Goal: Communication & Community: Answer question/provide support

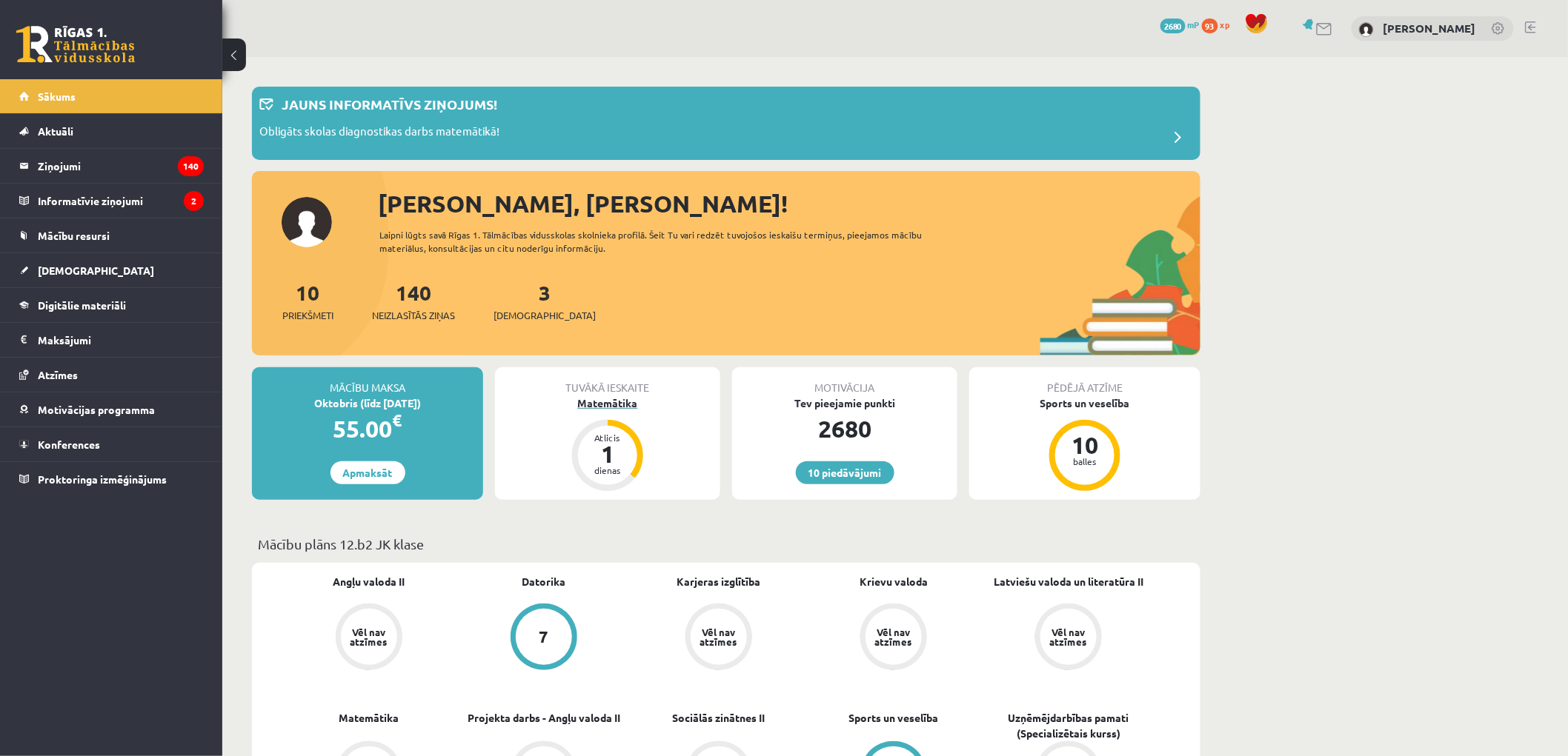
click at [600, 403] on div "Matemātika" at bounding box center [608, 403] width 226 height 15
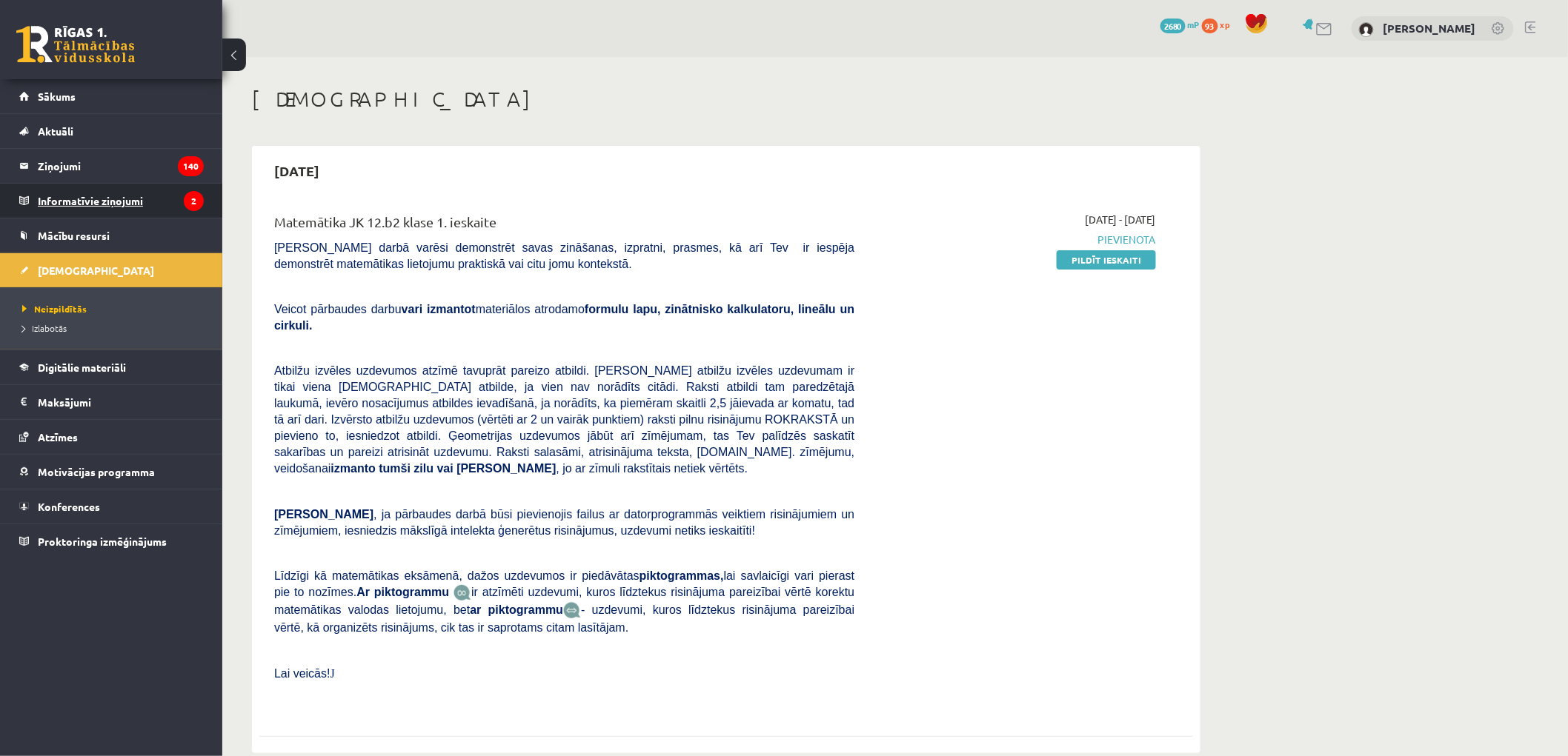
click at [138, 187] on legend "Informatīvie ziņojumi 2" at bounding box center [121, 201] width 166 height 34
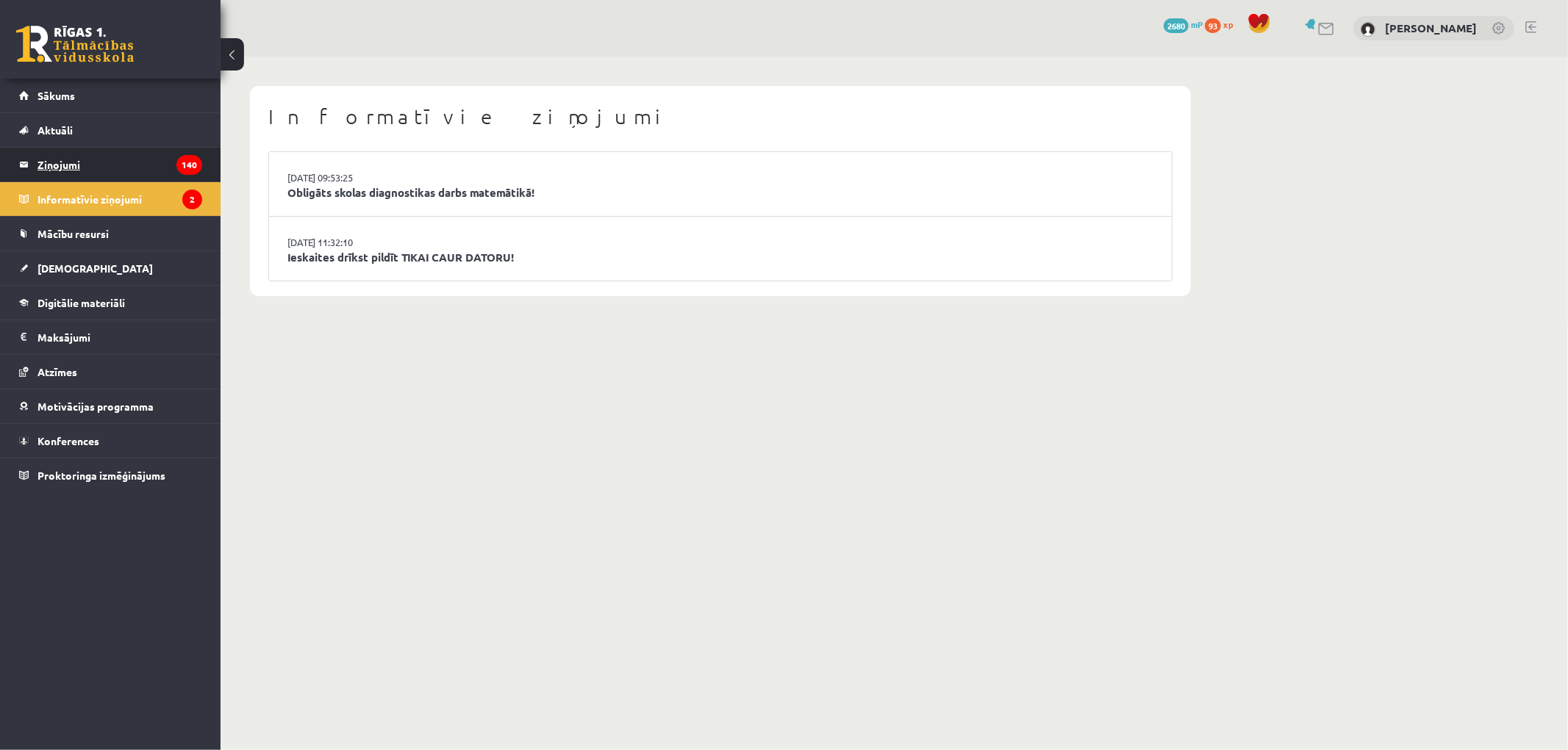
click at [110, 172] on legend "Ziņojumi 140" at bounding box center [120, 165] width 165 height 34
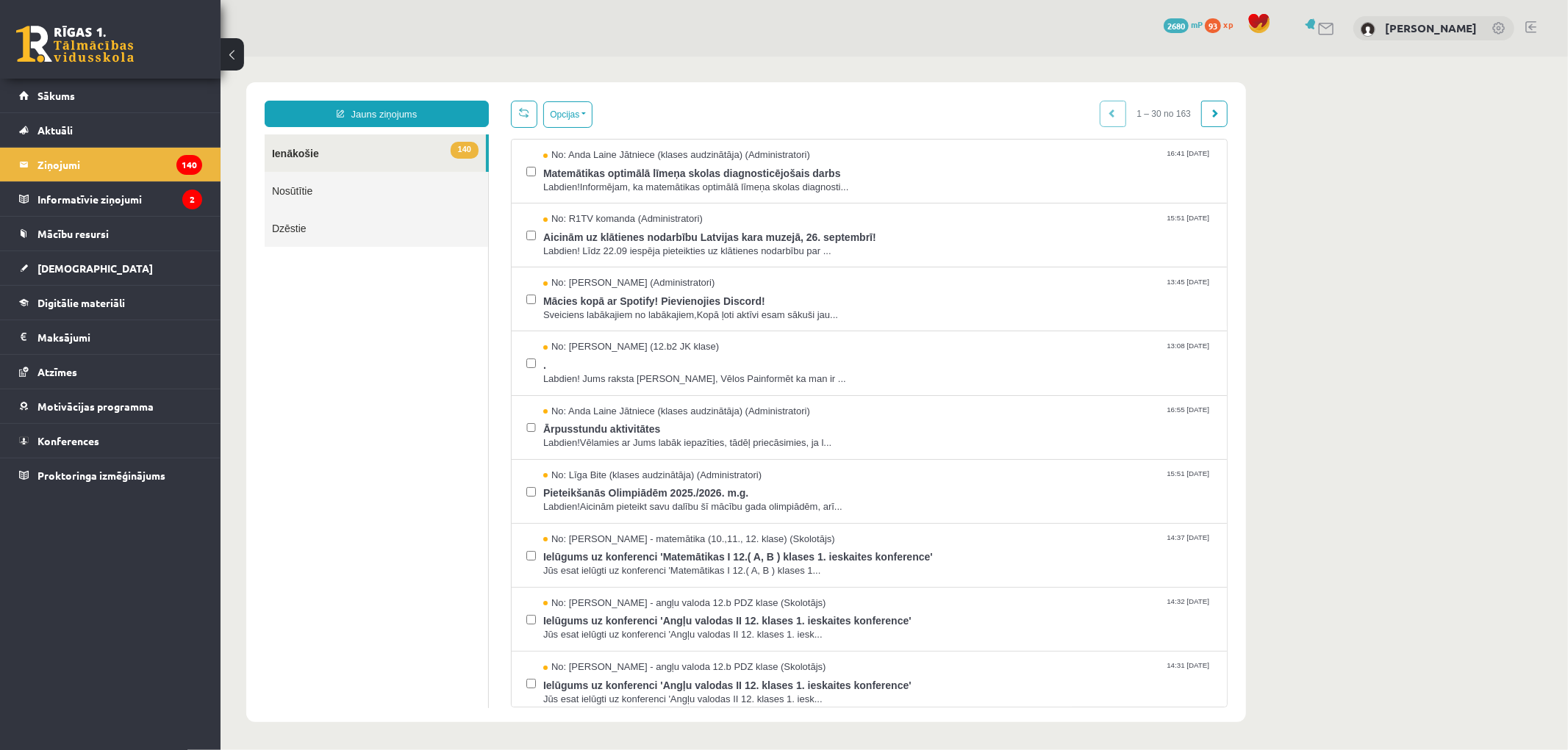
click at [314, 192] on link "Nosūtītie" at bounding box center [376, 190] width 224 height 38
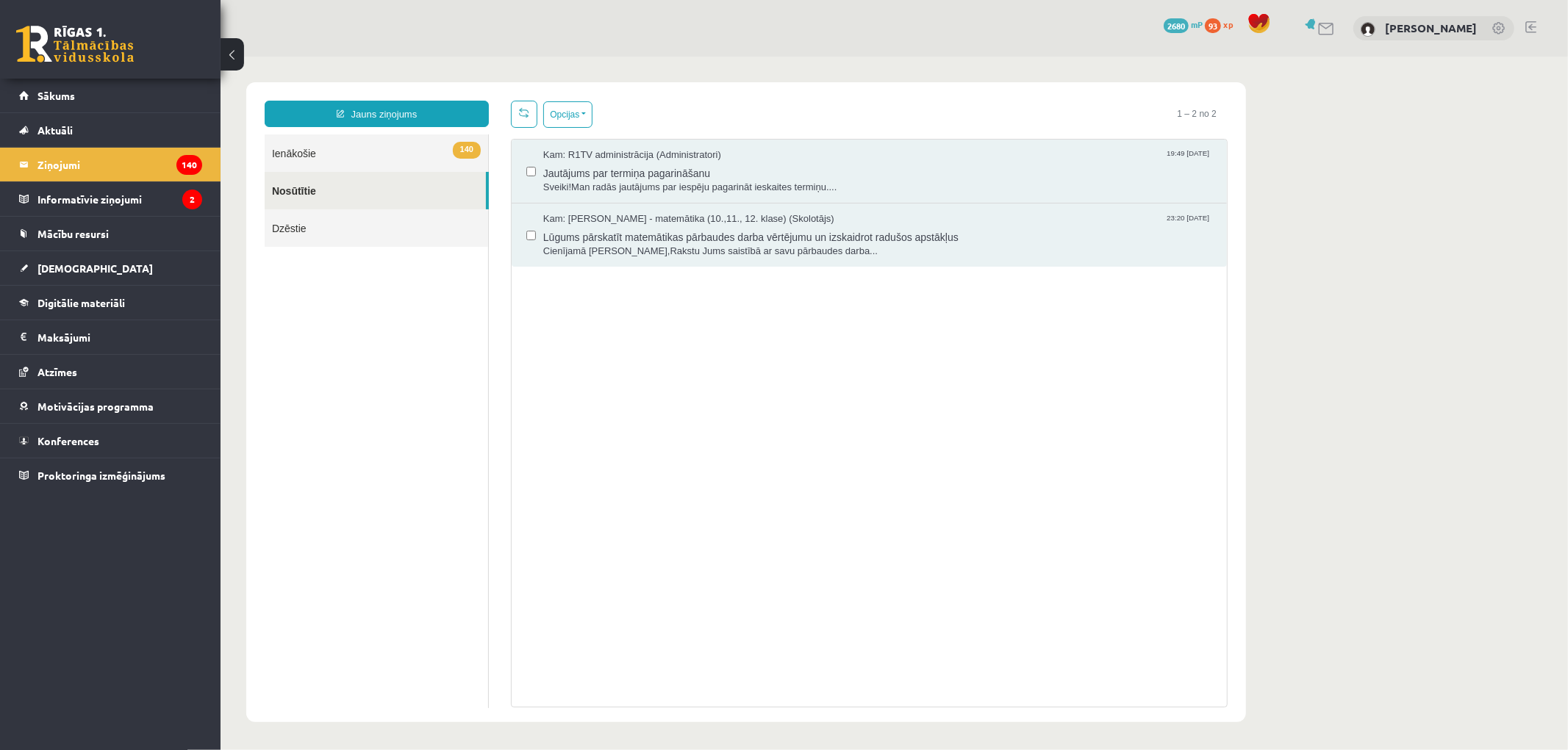
click at [360, 144] on link "140 Ienākošie" at bounding box center [376, 152] width 224 height 38
click at [348, 151] on link "140 Ienākošie" at bounding box center [376, 152] width 224 height 38
click at [325, 154] on link "140 Ienākošie" at bounding box center [376, 152] width 224 height 38
click at [305, 154] on link "140 Ienākošie" at bounding box center [376, 152] width 224 height 38
click at [315, 195] on link "Nosūtītie" at bounding box center [374, 190] width 221 height 38
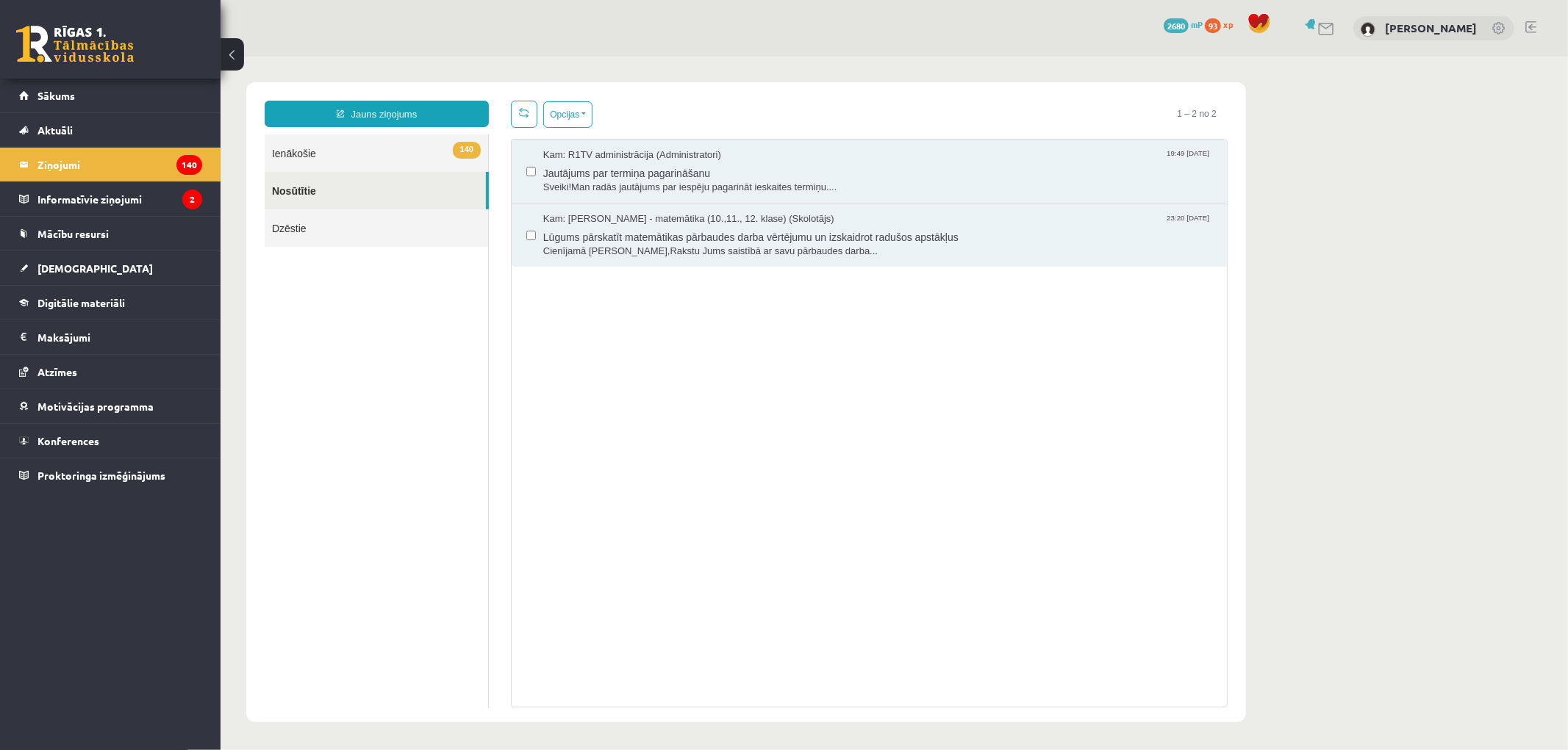
click at [312, 150] on link "140 Ienākošie" at bounding box center [376, 152] width 224 height 38
click at [405, 156] on link "140 Ienākošie" at bounding box center [376, 152] width 224 height 38
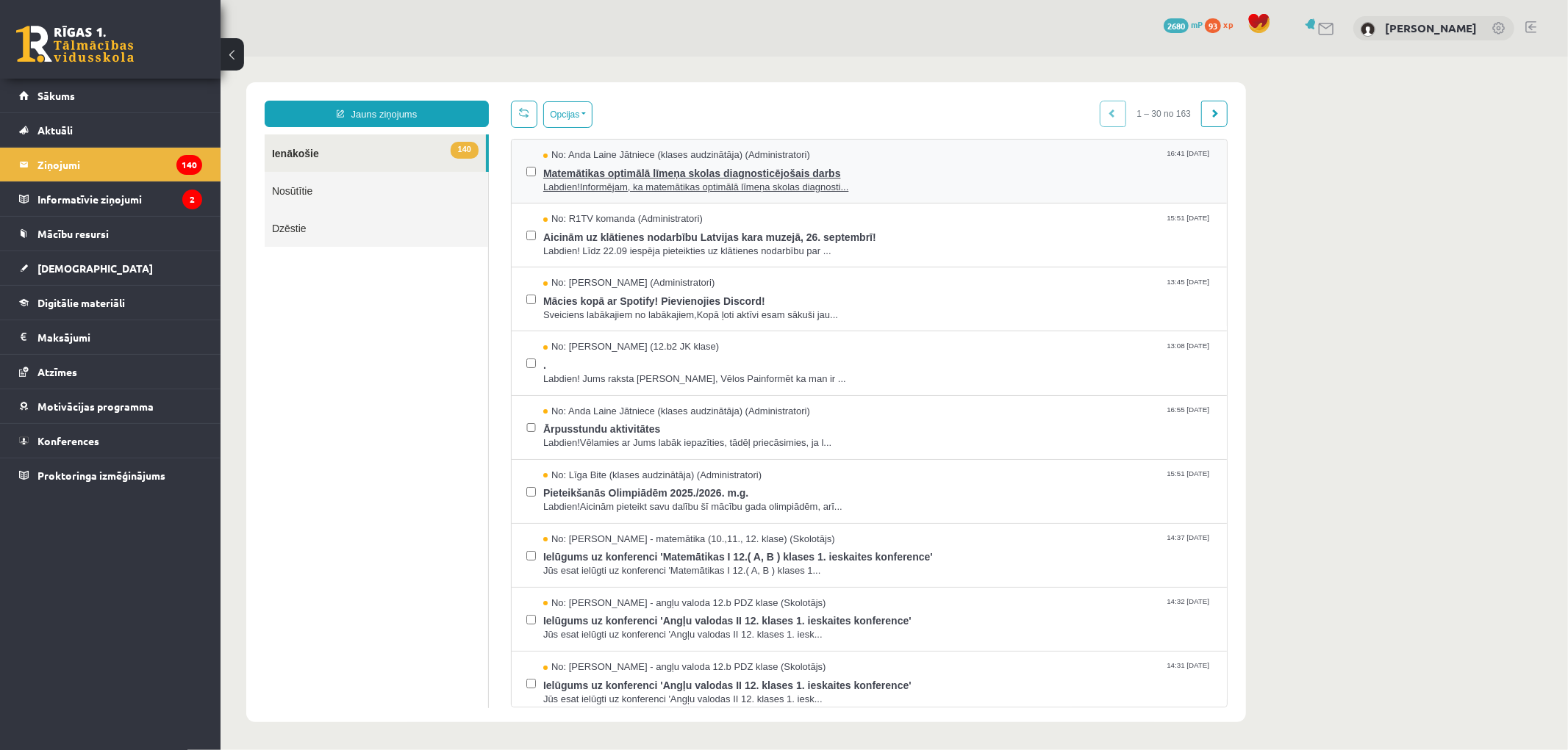
click at [744, 180] on span "Labdien!Informējam, ka matemātikas optimālā līmeņa skolas diagnosti..." at bounding box center [877, 187] width 669 height 14
